Goal: Task Accomplishment & Management: Manage account settings

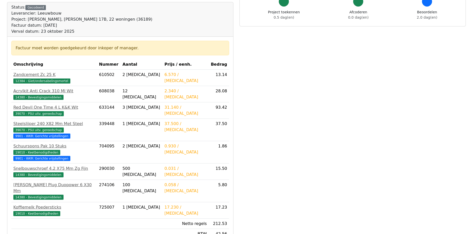
scroll to position [75, 0]
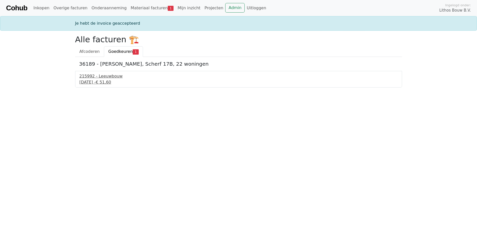
click at [111, 80] on span "€ 51,60" at bounding box center [103, 82] width 15 height 5
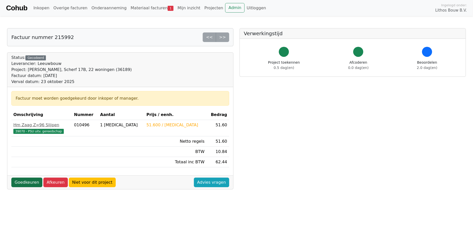
click at [25, 178] on link "Goedkeuren" at bounding box center [26, 183] width 31 height 10
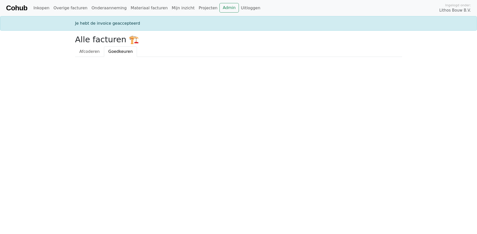
click at [23, 57] on html "Cohub Inkopen Overige facturen Onderaanneming Materiaal facturen Mijn inzicht P…" at bounding box center [238, 28] width 477 height 57
click at [231, 0] on html "Cohub Inkopen Overige facturen Onderaanneming Materiaal facturen Mijn inzicht P…" at bounding box center [238, 28] width 477 height 57
